Goal: Transaction & Acquisition: Book appointment/travel/reservation

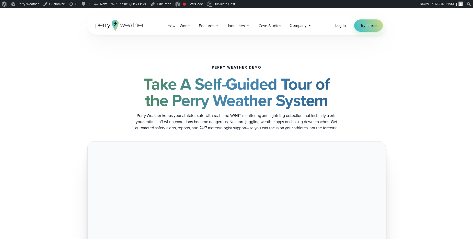
drag, startPoint x: 213, startPoint y: 65, endPoint x: 261, endPoint y: 65, distance: 48.0
click at [261, 65] on h5 "Perry Weather Demo" at bounding box center [237, 67] width 50 height 4
drag, startPoint x: 213, startPoint y: 66, endPoint x: 275, endPoint y: 67, distance: 61.3
click at [275, 67] on div "Perry Weather Demo Take A Self-Guided Tour of the Perry Weather System Perry We…" at bounding box center [236, 97] width 298 height 65
click at [289, 69] on div "Perry Weather Demo Take A Self-Guided Tour of the Perry Weather System Perry We…" at bounding box center [236, 97] width 298 height 65
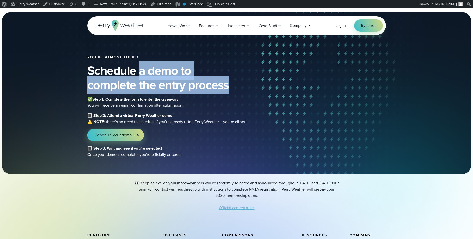
drag, startPoint x: 140, startPoint y: 71, endPoint x: 228, endPoint y: 84, distance: 88.5
click at [228, 84] on h2 "Schedule a demo to complete the entry process" at bounding box center [198, 77] width 222 height 29
copy h2 "a demo to complete the entry process"
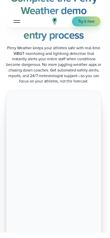
scroll to position [60, 0]
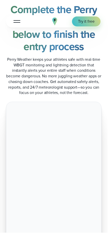
click at [69, 112] on iframe at bounding box center [54, 184] width 91 height 153
click at [64, 112] on iframe at bounding box center [54, 184] width 91 height 153
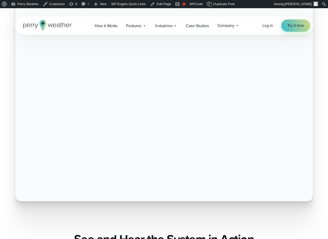
scroll to position [110, 0]
